Goal: Connect with others: Connect with others

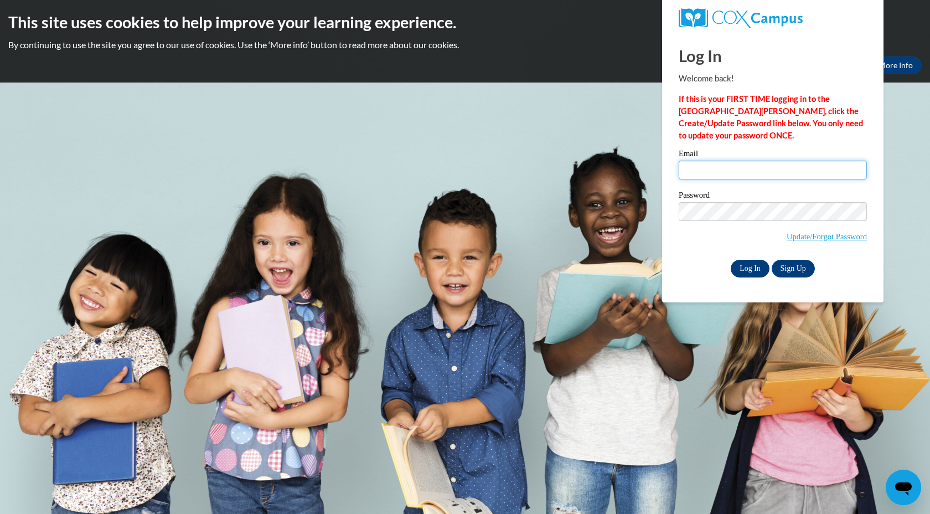
type input "scarr@mtsd.k12.wi.us"
click at [758, 270] on input "Log In" at bounding box center [749, 269] width 39 height 18
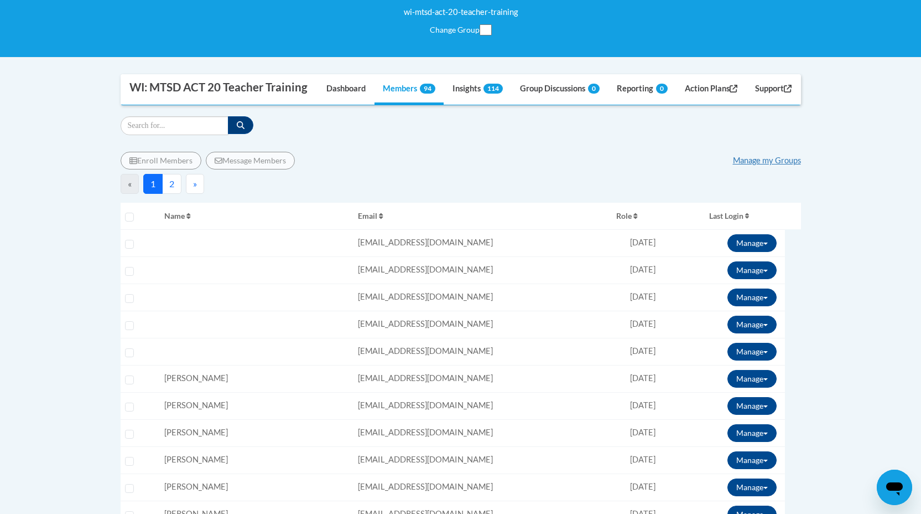
scroll to position [77, 0]
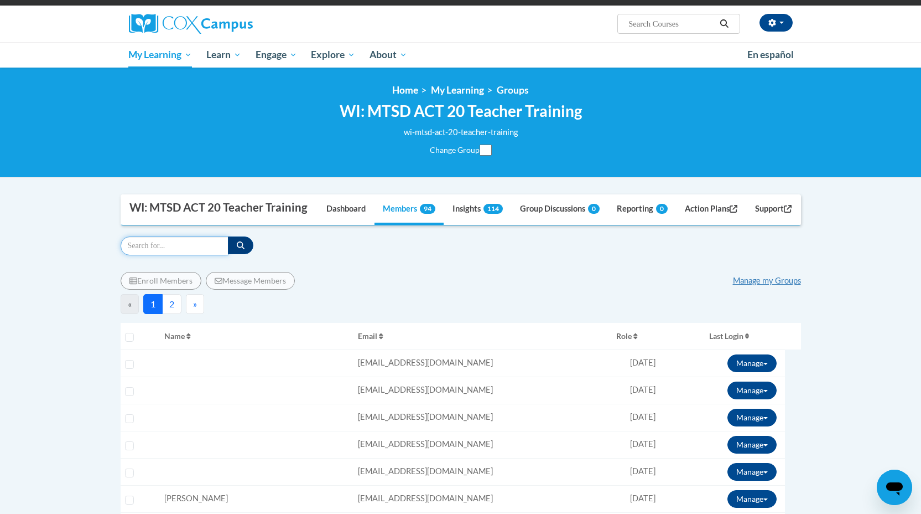
click at [159, 255] on input "Search" at bounding box center [175, 245] width 108 height 19
type input "WHITE"
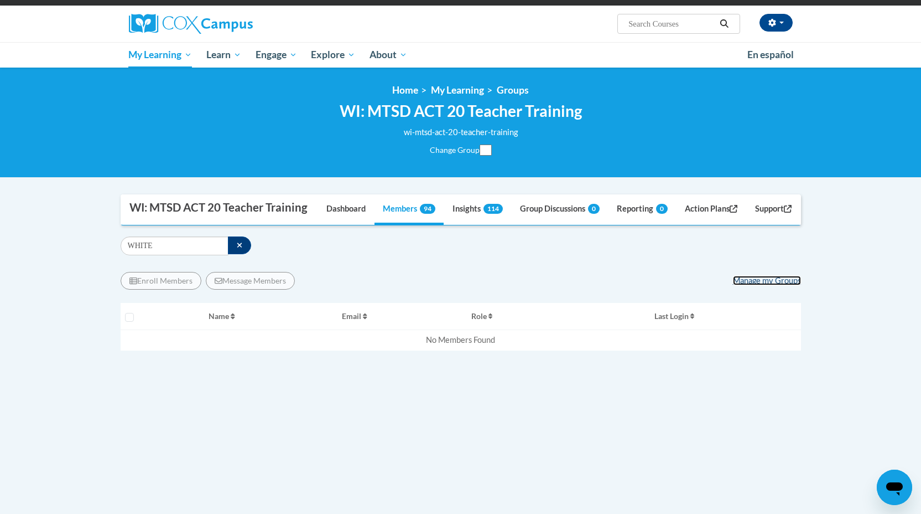
click at [765, 285] on link "Manage my Groups" at bounding box center [767, 280] width 68 height 9
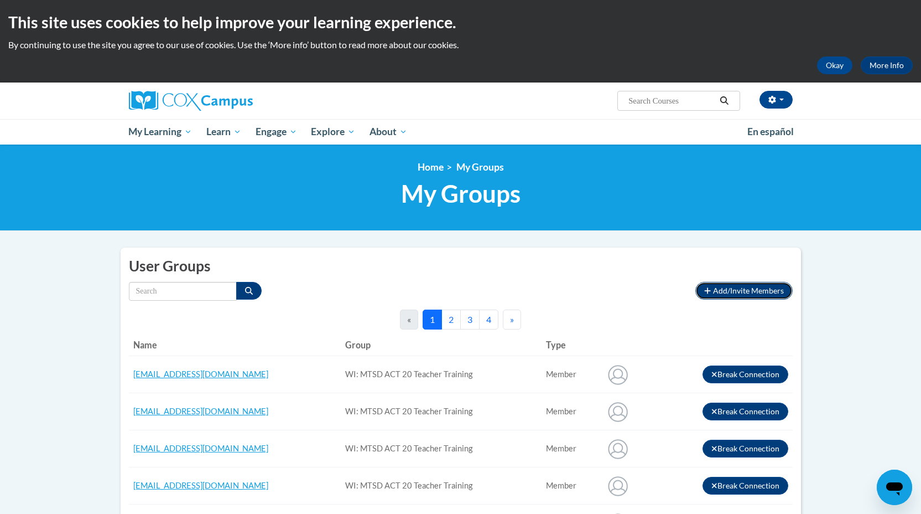
click at [749, 291] on span "Add/Invite Members" at bounding box center [748, 290] width 71 height 9
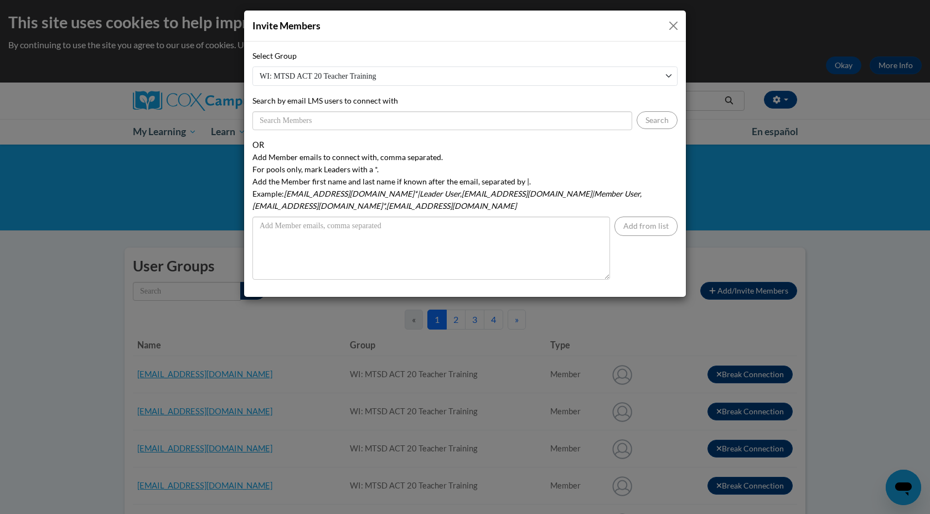
click at [673, 24] on button "Close" at bounding box center [673, 26] width 14 height 14
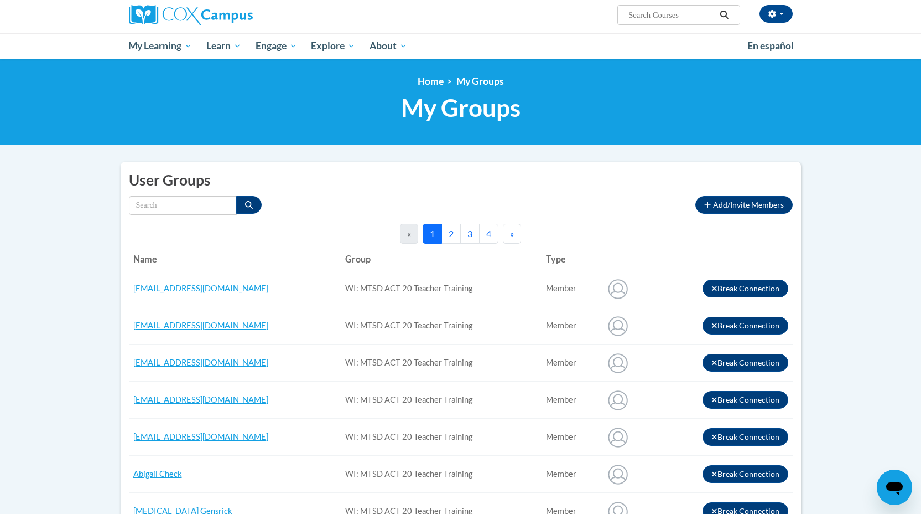
scroll to position [134, 0]
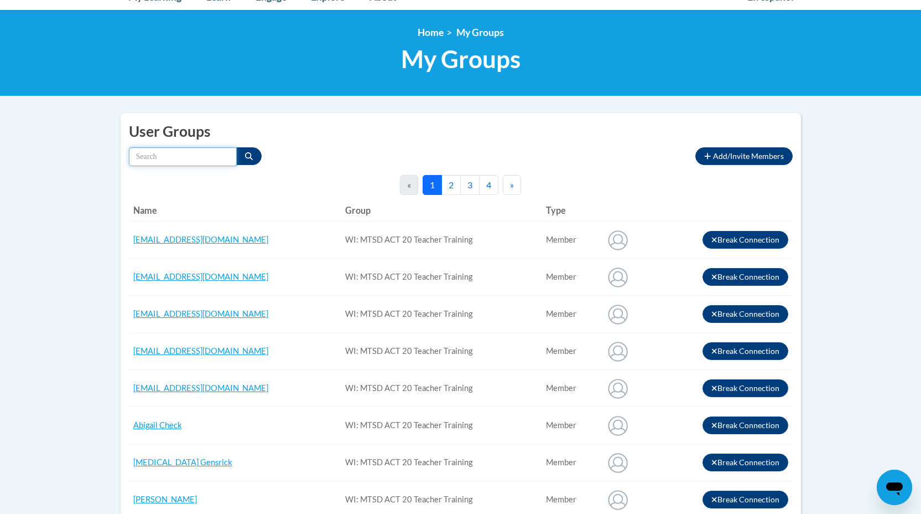
click at [150, 164] on input "Search by name" at bounding box center [183, 156] width 108 height 19
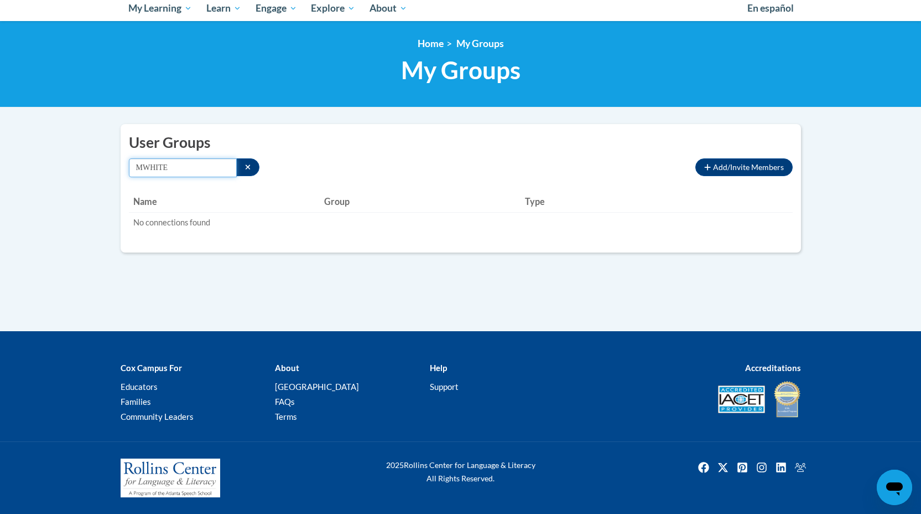
scroll to position [123, 0]
type input "[PERSON_NAME]"
